Goal: Task Accomplishment & Management: Manage account settings

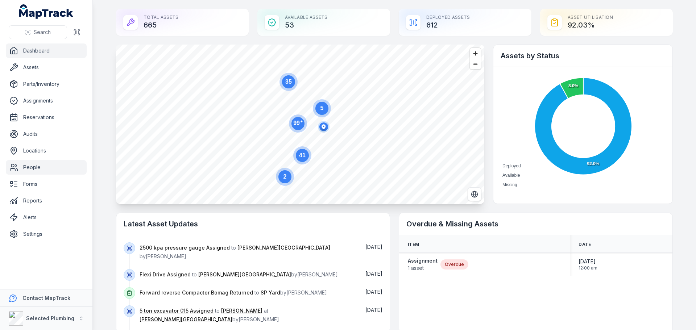
click at [27, 169] on link "People" at bounding box center [46, 167] width 81 height 15
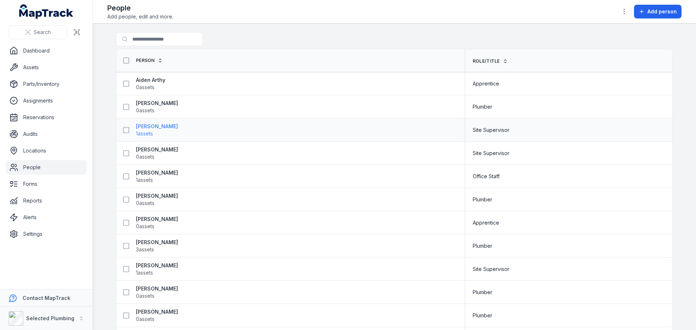
click at [153, 127] on strong "[PERSON_NAME]" at bounding box center [157, 126] width 42 height 7
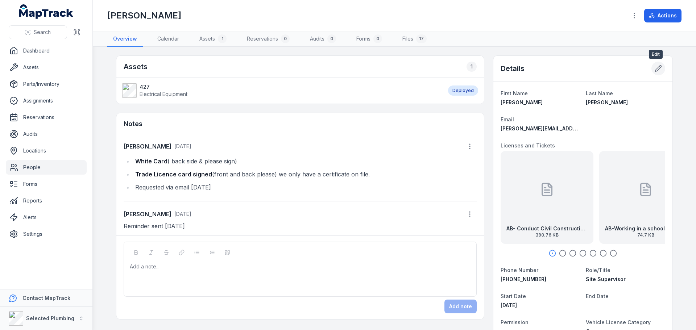
click at [656, 67] on icon at bounding box center [659, 69] width 6 height 6
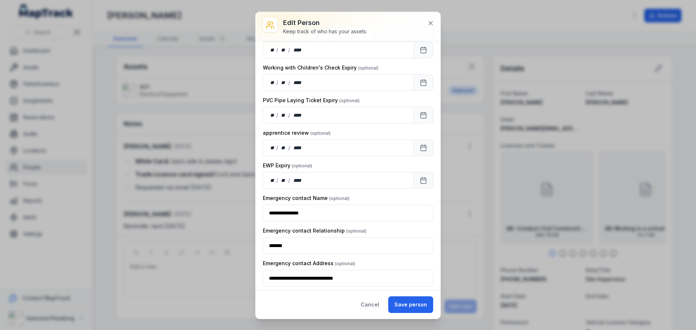
scroll to position [725, 0]
click at [434, 22] on icon at bounding box center [430, 23] width 7 height 7
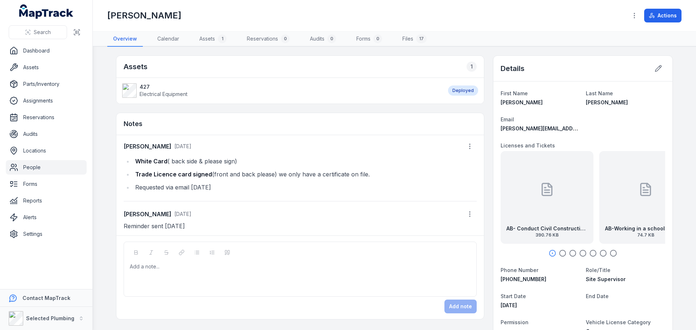
click at [34, 169] on link "People" at bounding box center [46, 167] width 81 height 15
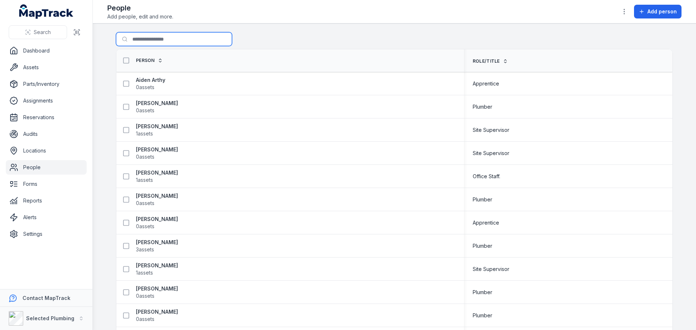
click at [146, 39] on input "Search for people" at bounding box center [174, 39] width 116 height 14
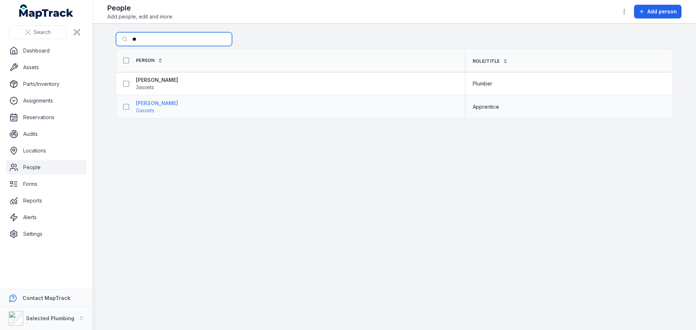
type input "**"
click at [145, 103] on strong "[PERSON_NAME]" at bounding box center [157, 103] width 42 height 7
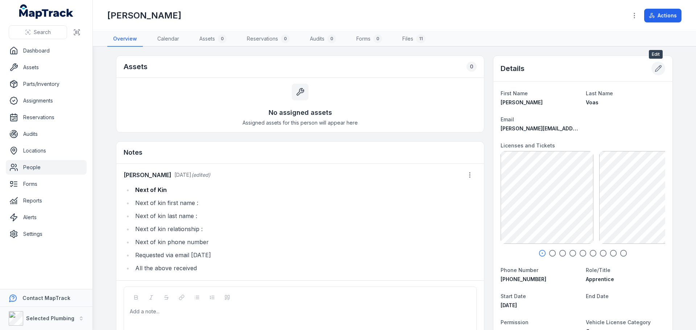
click at [658, 68] on icon at bounding box center [658, 68] width 7 height 7
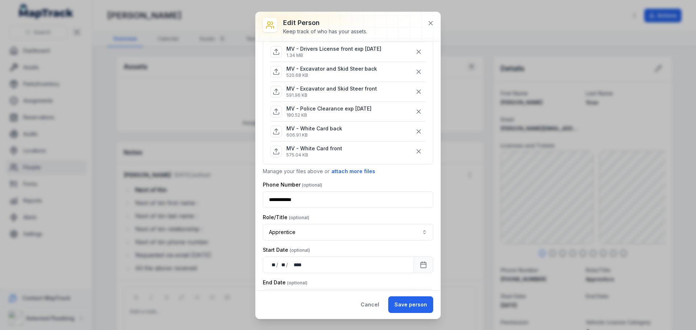
scroll to position [109, 0]
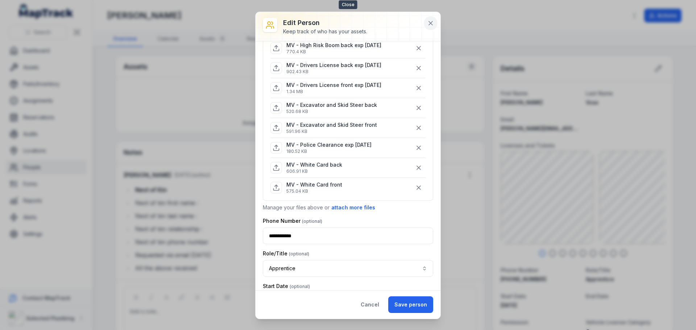
click at [431, 26] on icon at bounding box center [430, 23] width 7 height 7
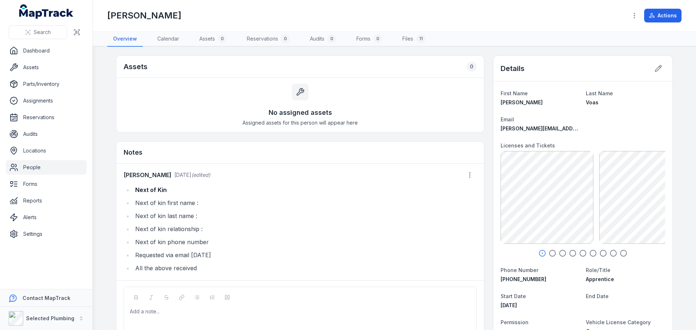
click at [39, 168] on link "People" at bounding box center [46, 167] width 81 height 15
click at [35, 169] on link "People" at bounding box center [46, 167] width 81 height 15
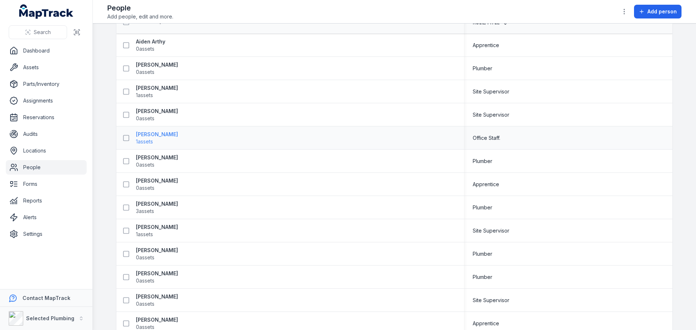
scroll to position [73, 0]
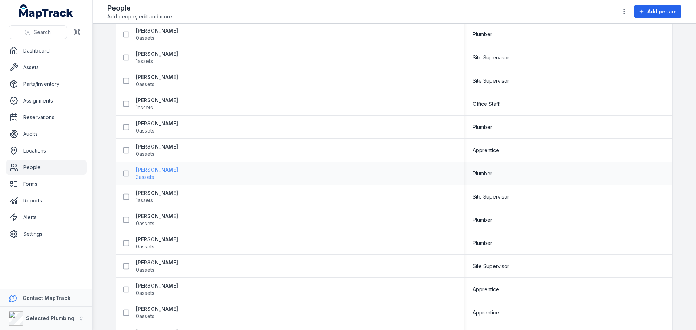
click at [142, 171] on strong "[PERSON_NAME]" at bounding box center [157, 169] width 42 height 7
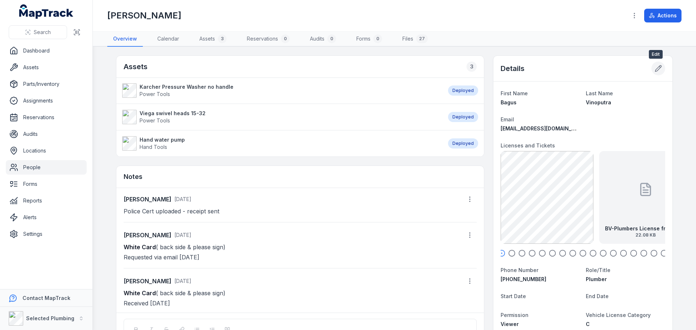
click at [655, 69] on icon at bounding box center [658, 68] width 7 height 7
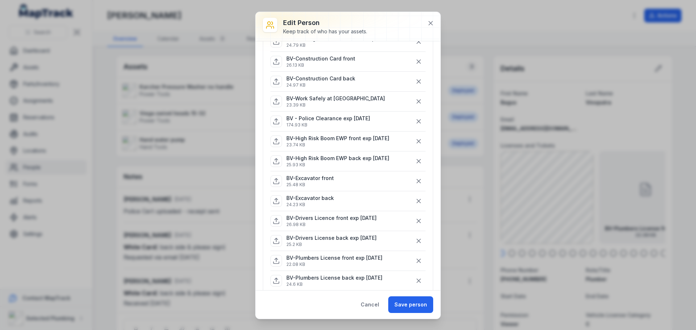
scroll to position [77, 0]
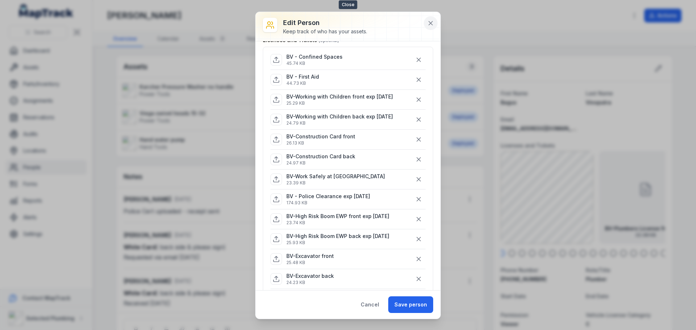
click at [431, 23] on icon at bounding box center [431, 23] width 4 height 4
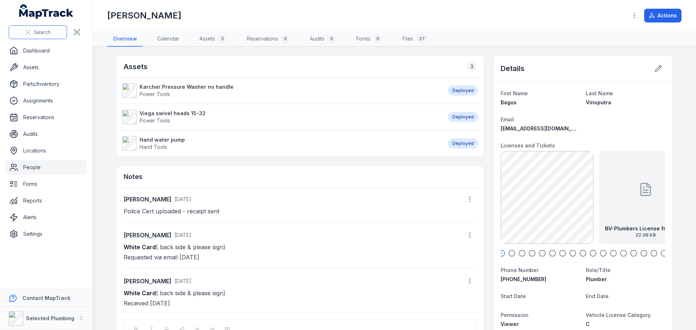
click at [31, 32] on button "Search" at bounding box center [38, 32] width 58 height 14
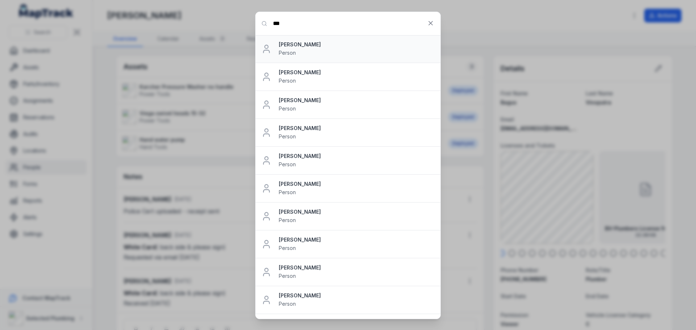
type input "***"
click at [288, 45] on strong "[PERSON_NAME]" at bounding box center [357, 44] width 156 height 7
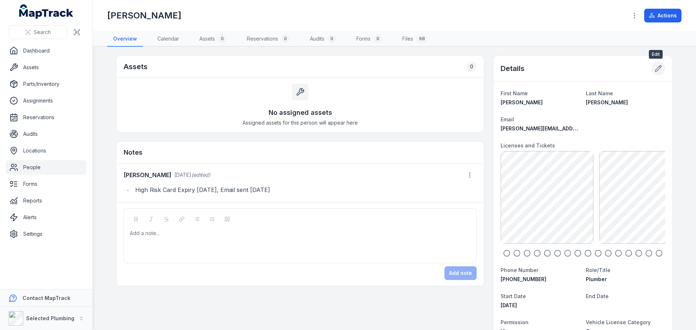
click at [655, 70] on icon at bounding box center [658, 68] width 7 height 7
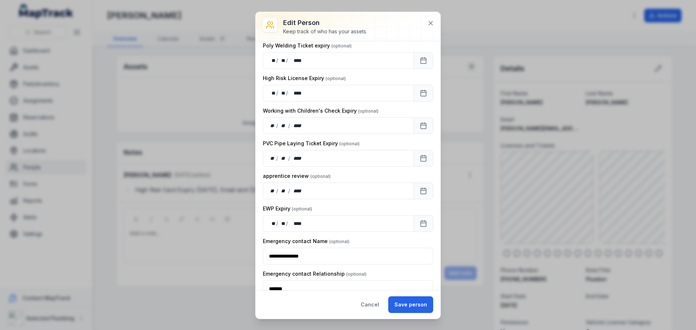
scroll to position [979, 0]
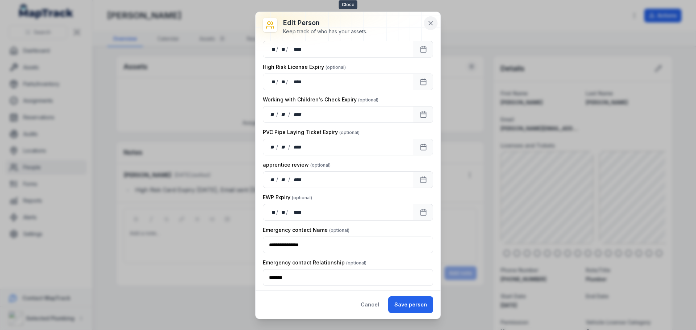
click at [433, 24] on icon at bounding box center [430, 23] width 7 height 7
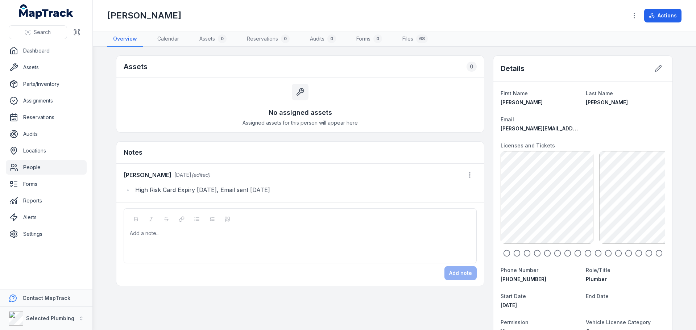
click at [518, 253] on div at bounding box center [583, 253] width 165 height 7
click at [656, 253] on icon "button" at bounding box center [659, 253] width 7 height 7
click at [658, 253] on icon "button" at bounding box center [659, 253] width 7 height 7
drag, startPoint x: 627, startPoint y: 215, endPoint x: 504, endPoint y: 223, distance: 123.2
click at [509, 223] on div "BP-Butt Welding SOA 156.13 KB" at bounding box center [555, 197] width 93 height 93
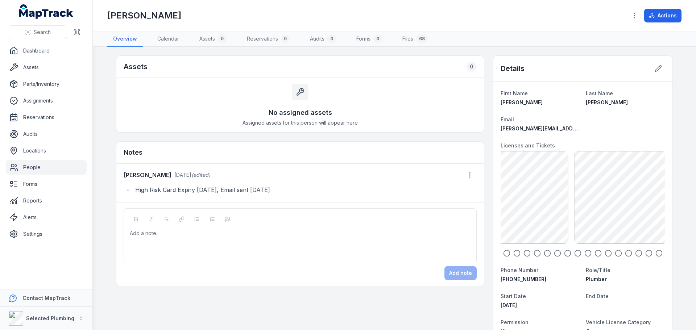
click at [696, 202] on main "Assets 0 No assigned assets Assigned assets for this person will appear here No…" at bounding box center [394, 189] width 603 height 284
click at [696, 210] on main "Assets 0 No assigned assets Assigned assets for this person will appear here No…" at bounding box center [394, 189] width 603 height 284
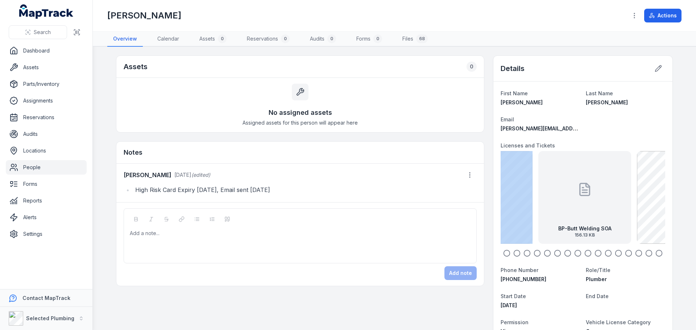
drag, startPoint x: 537, startPoint y: 232, endPoint x: 642, endPoint y: 217, distance: 106.9
click at [631, 217] on div "BP-Butt Welding SOA 156.13 KB" at bounding box center [584, 197] width 93 height 93
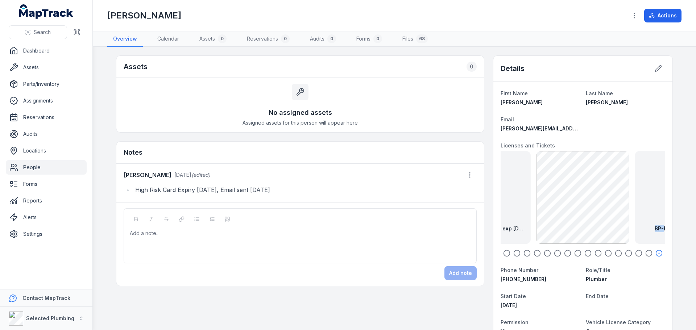
click at [690, 214] on main "Assets 0 No assigned assets Assigned assets for this person will appear here No…" at bounding box center [394, 189] width 603 height 284
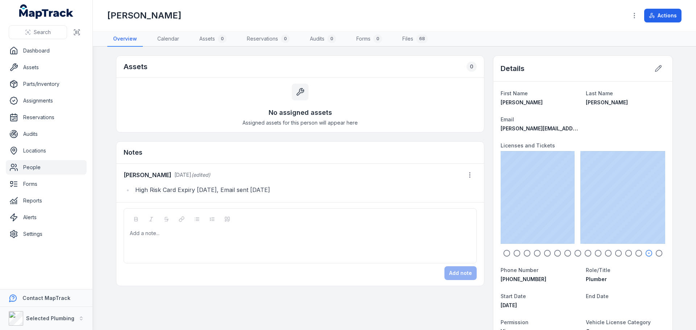
drag, startPoint x: 553, startPoint y: 222, endPoint x: 696, endPoint y: 207, distance: 143.2
click at [696, 207] on main "Assets 0 No assigned assets Assigned assets for this person will appear here No…" at bounding box center [394, 189] width 603 height 284
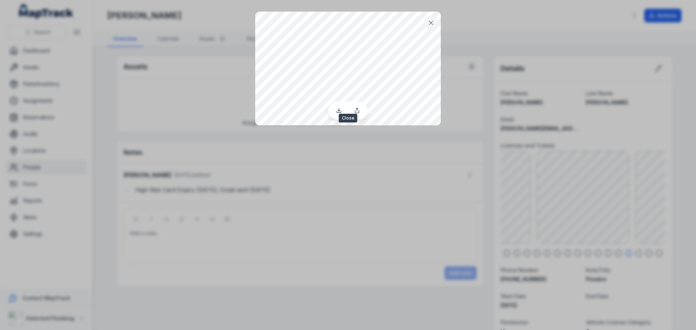
click at [432, 22] on icon at bounding box center [431, 23] width 4 height 4
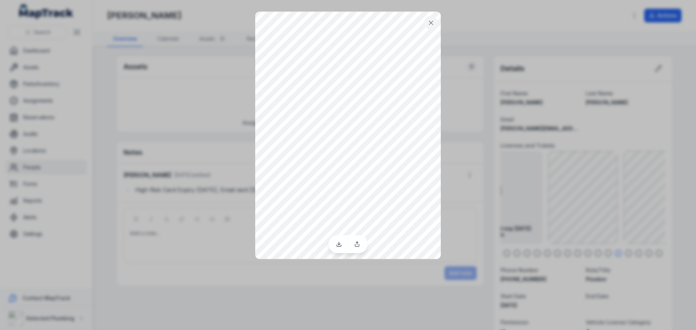
click at [571, 215] on div at bounding box center [348, 165] width 696 height 330
click at [436, 25] on button at bounding box center [431, 23] width 14 height 14
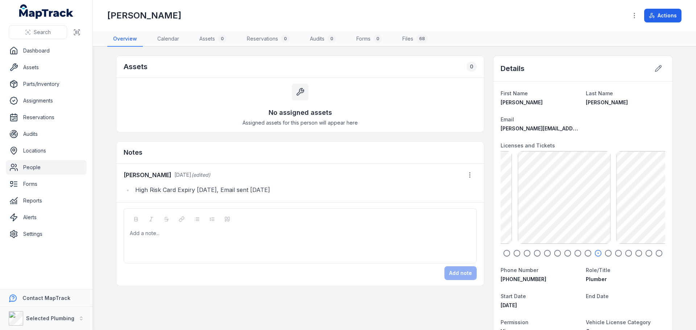
click at [613, 208] on div "BP-Vibration Roller back 26.71 KB BP-Vibration Roller front 95.07 KB BP-Plumber…" at bounding box center [583, 197] width 165 height 93
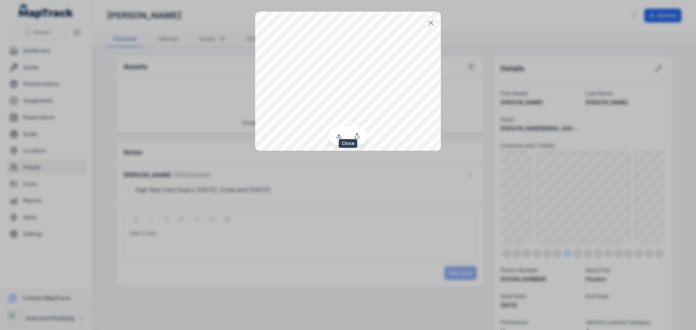
click at [428, 20] on icon at bounding box center [430, 22] width 7 height 7
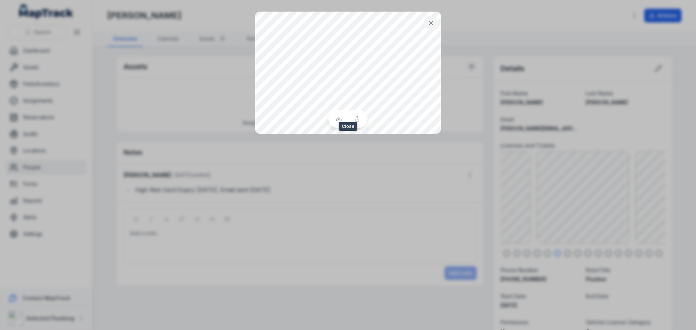
click at [432, 24] on icon at bounding box center [431, 23] width 4 height 4
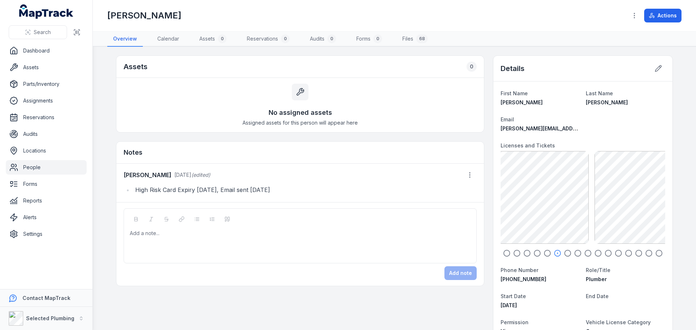
drag, startPoint x: 529, startPoint y: 207, endPoint x: 587, endPoint y: 206, distance: 58.0
click at [587, 206] on div "BP-Vibration Roller back 26.71 KB BP-Vibration Roller front 95.07 KB BP-Plumber…" at bounding box center [583, 197] width 165 height 93
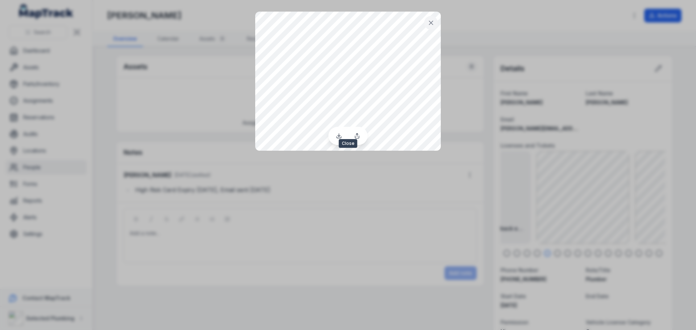
click at [431, 24] on icon at bounding box center [430, 22] width 7 height 7
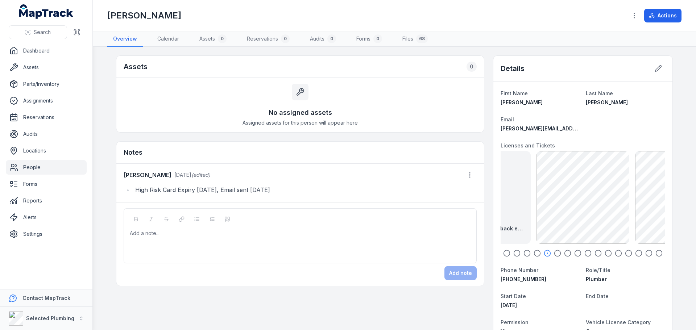
click at [32, 166] on link "People" at bounding box center [46, 167] width 81 height 15
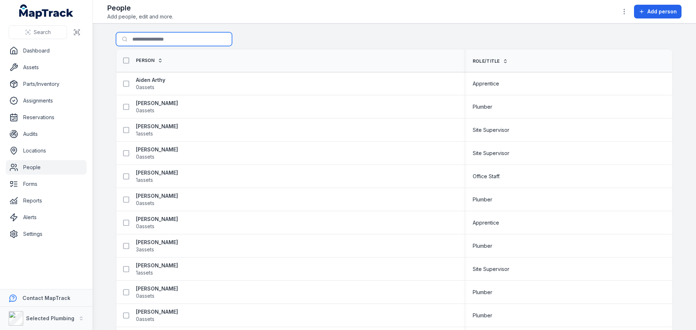
click at [168, 36] on input "Search for people" at bounding box center [174, 39] width 116 height 14
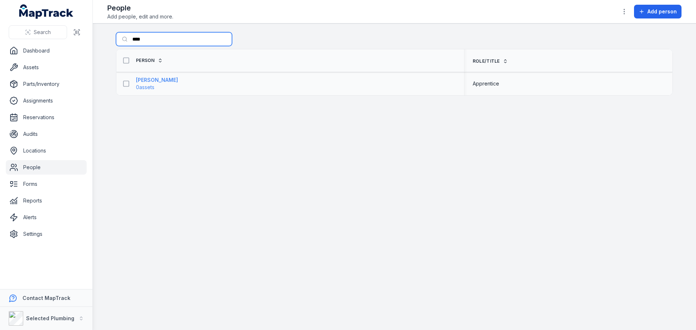
type input "****"
click at [148, 79] on strong "[PERSON_NAME]" at bounding box center [157, 80] width 42 height 7
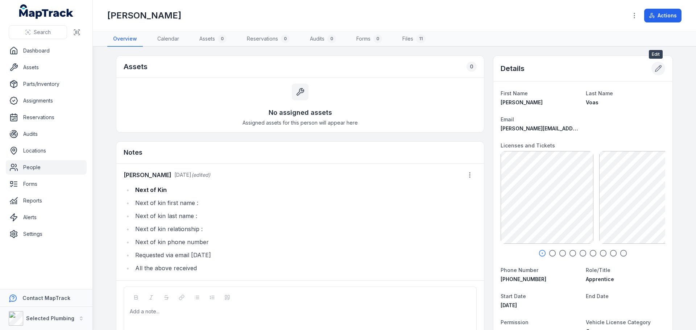
click at [658, 71] on icon at bounding box center [658, 68] width 7 height 7
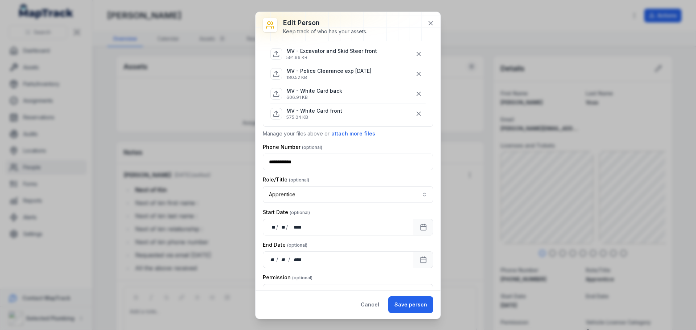
scroll to position [181, 0]
click at [348, 137] on button "attach more files" at bounding box center [353, 135] width 45 height 8
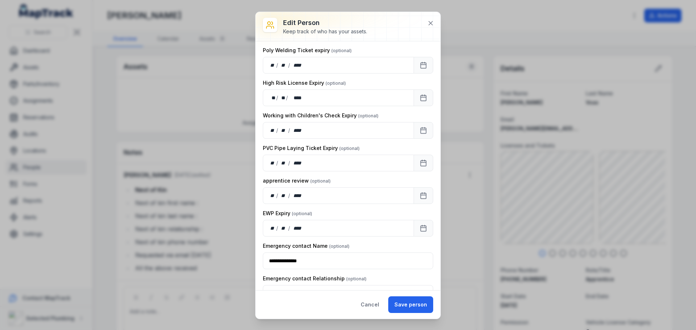
scroll to position [882, 0]
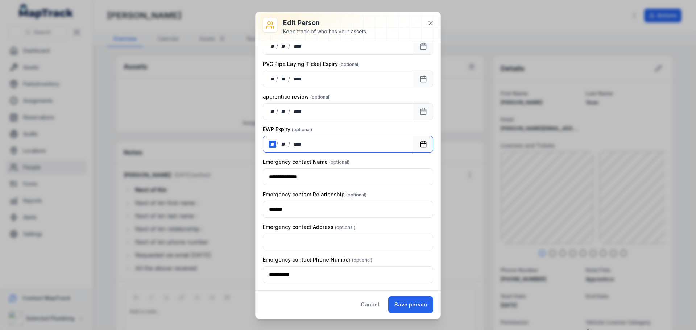
click at [273, 143] on div "**" at bounding box center [272, 144] width 7 height 7
click at [408, 306] on button "Save person" at bounding box center [410, 305] width 45 height 17
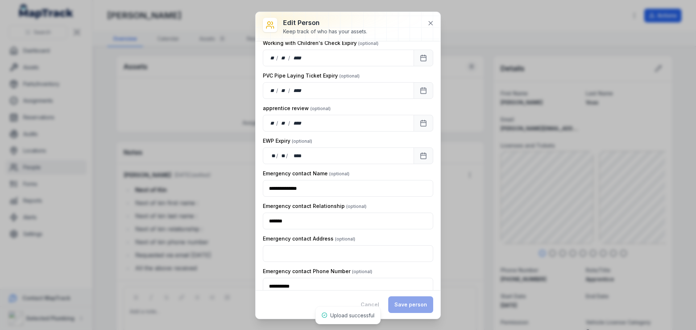
scroll to position [893, 0]
